Goal: Transaction & Acquisition: Download file/media

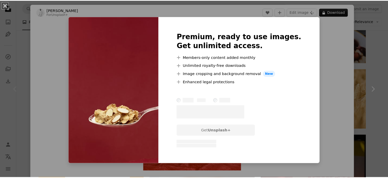
scroll to position [0, 219]
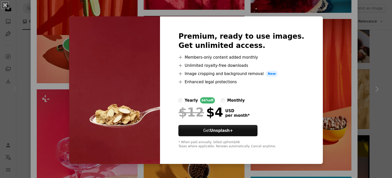
click at [20, 58] on div "An X shape Premium, ready to use images. Get unlimited access. A plus sign Memb…" at bounding box center [196, 89] width 392 height 178
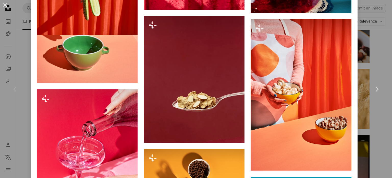
click at [0, 43] on div "An X shape Chevron left Chevron right [PERSON_NAME] For Unsplash+ A heart A plu…" at bounding box center [196, 89] width 392 height 178
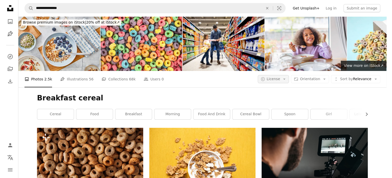
scroll to position [1572, 0]
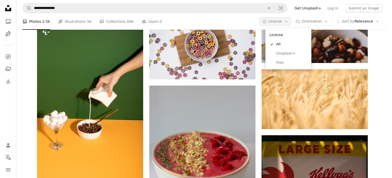
click at [282, 22] on span "License" at bounding box center [276, 21] width 14 height 4
click at [287, 61] on span "Free" at bounding box center [291, 62] width 31 height 5
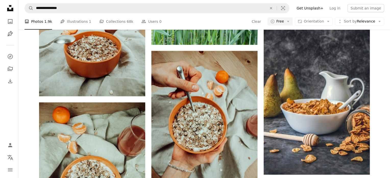
scroll to position [452, 0]
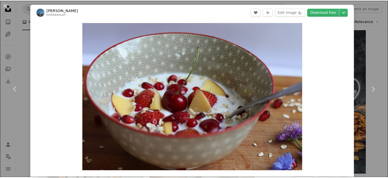
scroll to position [155, 0]
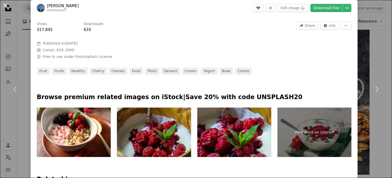
click at [7, 4] on button "An X shape" at bounding box center [5, 5] width 6 height 6
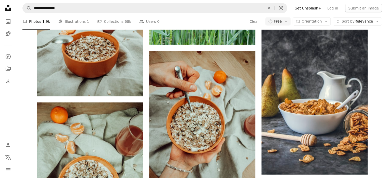
scroll to position [8020, 0]
